Goal: Transaction & Acquisition: Purchase product/service

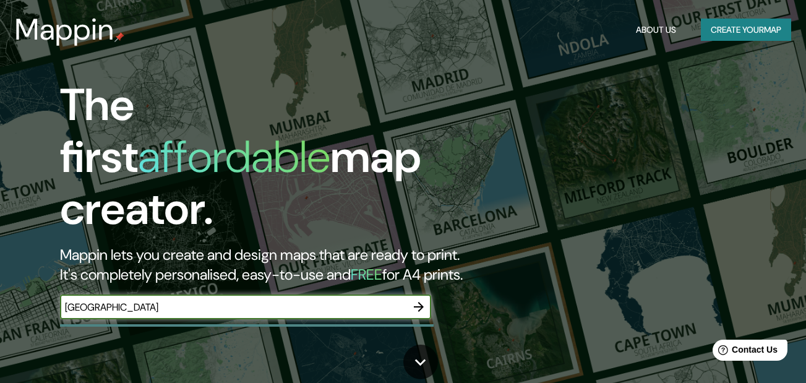
type input "[GEOGRAPHIC_DATA]"
click at [414, 300] on icon "button" at bounding box center [419, 307] width 15 height 15
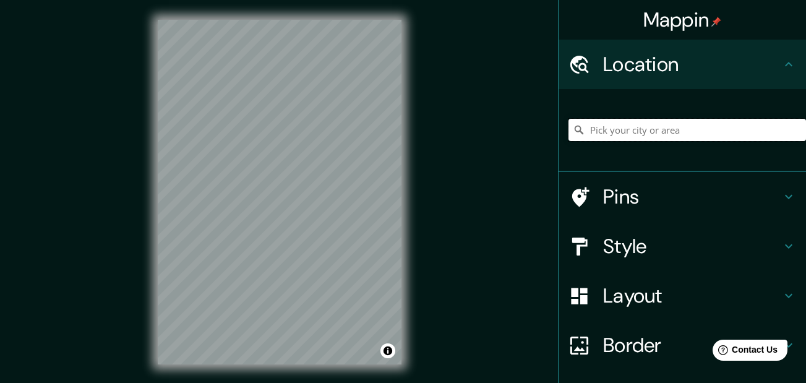
click at [594, 132] on input "Pick your city or area" at bounding box center [688, 130] width 238 height 22
type input "[GEOGRAPHIC_DATA]"
click at [435, 251] on div "Mappin Location [GEOGRAPHIC_DATA] Pins Style Layout Border Choose a border. Hin…" at bounding box center [403, 202] width 806 height 404
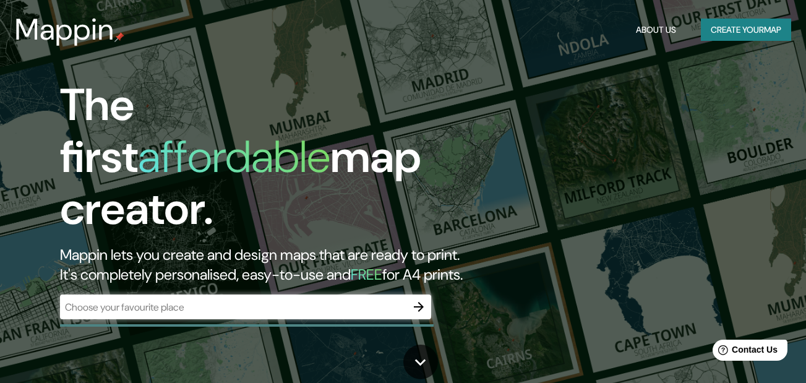
drag, startPoint x: 259, startPoint y: 22, endPoint x: 345, endPoint y: 0, distance: 89.3
click at [259, 22] on div "Mappin About Us Create your map" at bounding box center [403, 30] width 806 height 40
